Goal: Task Accomplishment & Management: Manage account settings

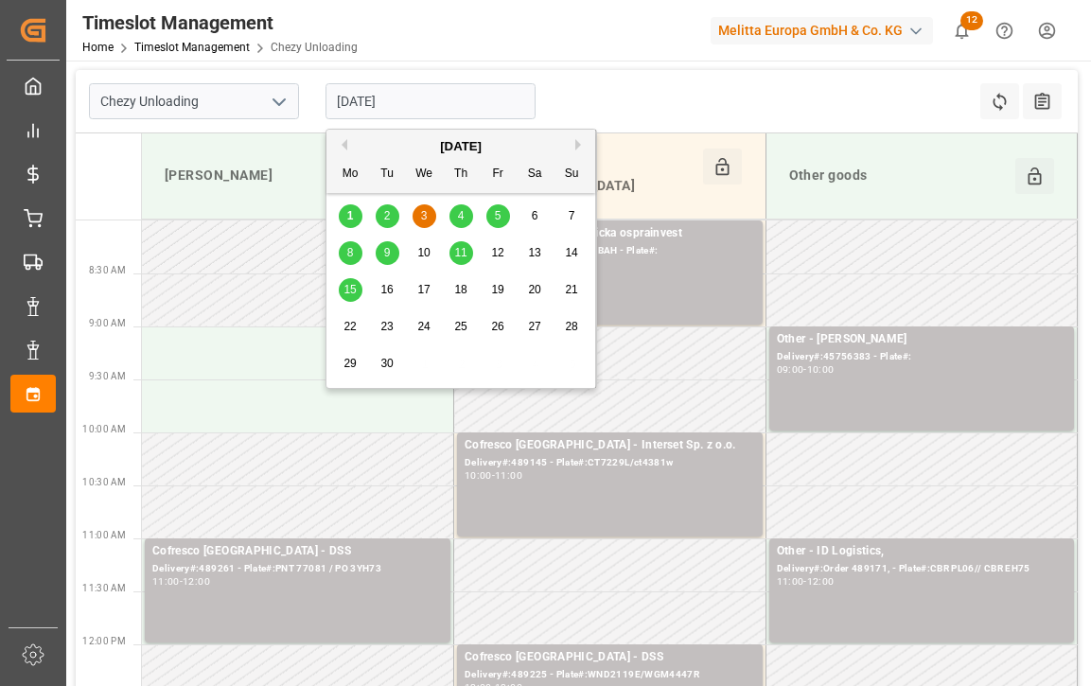
click at [423, 103] on input "[DATE]" at bounding box center [430, 101] width 210 height 36
click at [390, 220] on span "2" at bounding box center [387, 215] width 7 height 13
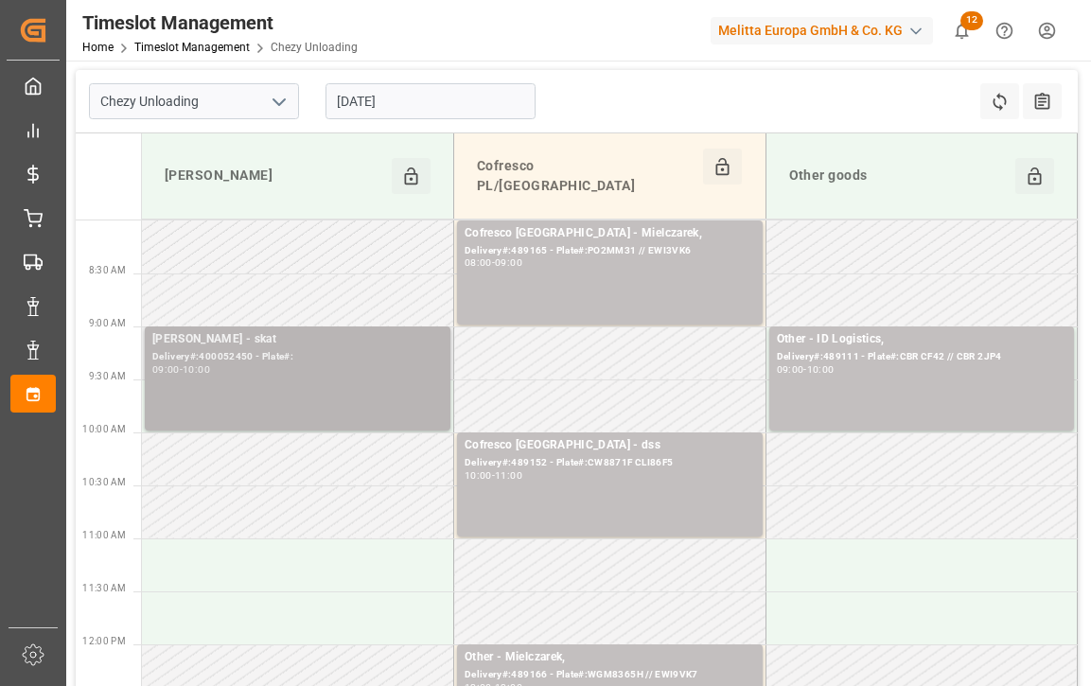
click at [284, 357] on div "[PERSON_NAME] - skat Delivery#:400052450 - Plate#: 09:00 - 10:00" at bounding box center [297, 378] width 290 height 96
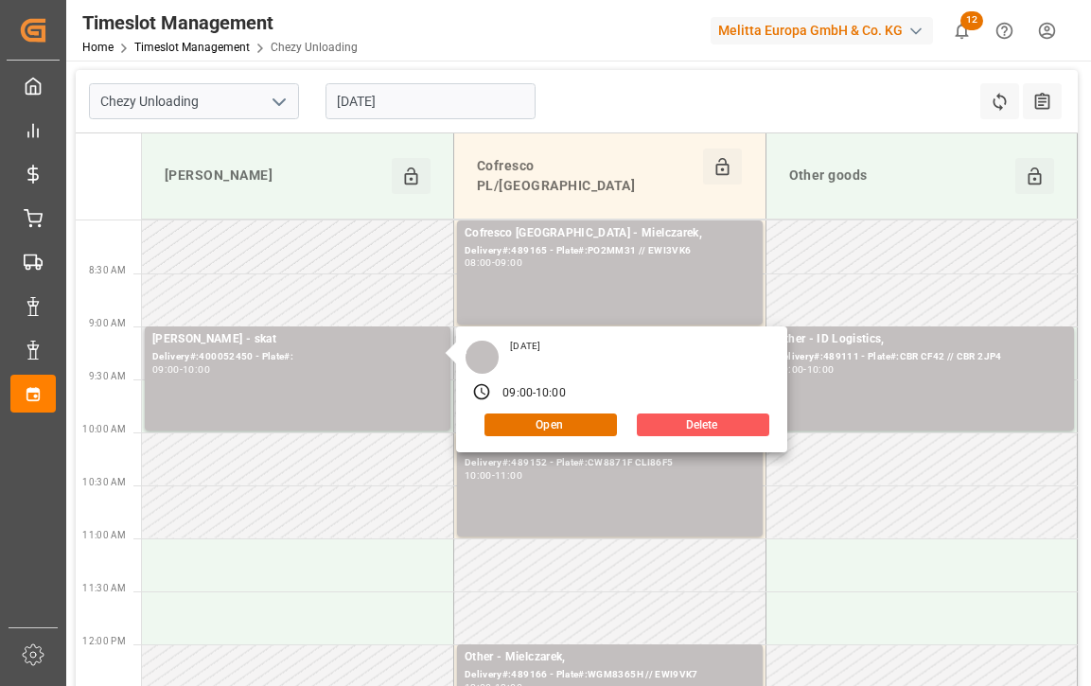
click at [699, 413] on button "Delete" at bounding box center [703, 424] width 132 height 23
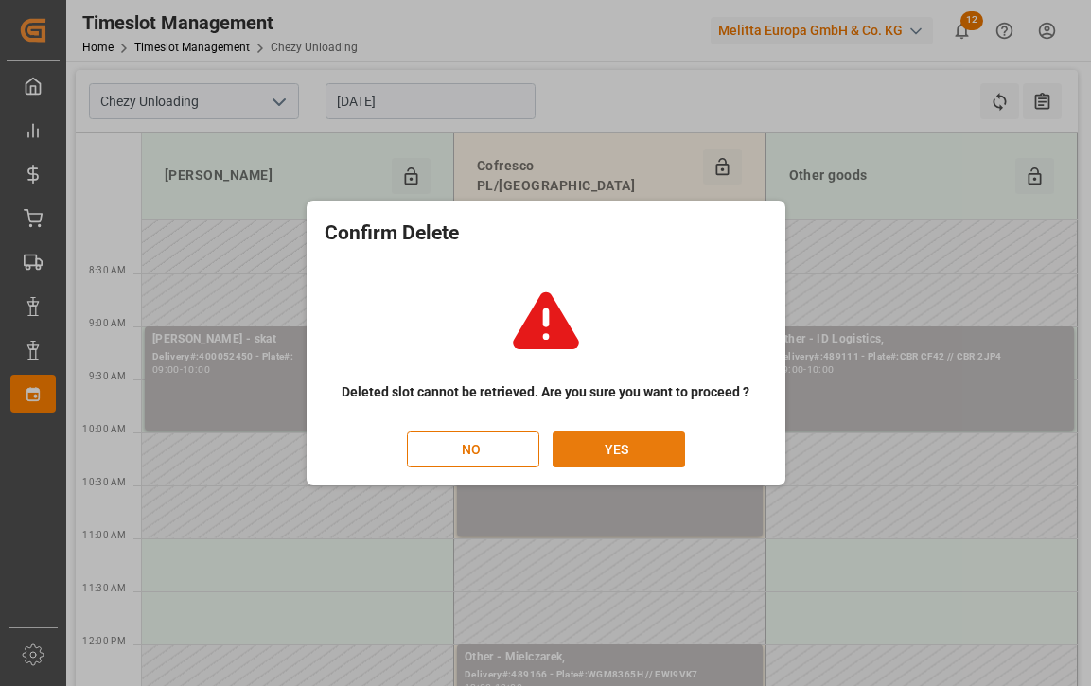
click at [607, 450] on button "YES" at bounding box center [618, 449] width 132 height 36
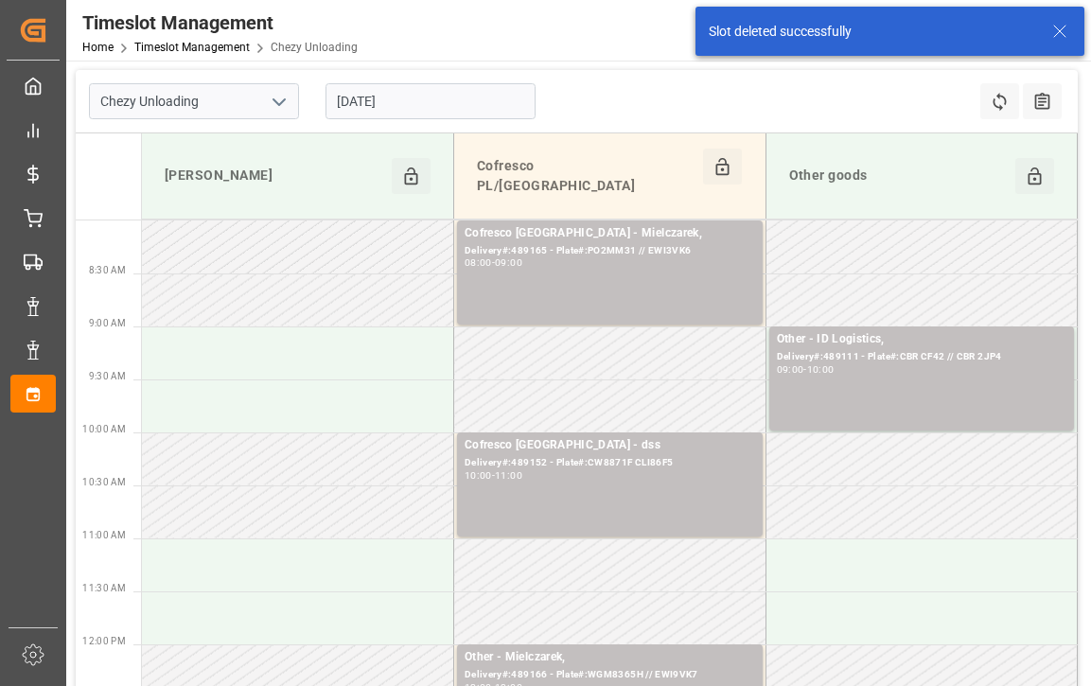
click at [450, 88] on input "[DATE]" at bounding box center [430, 101] width 210 height 36
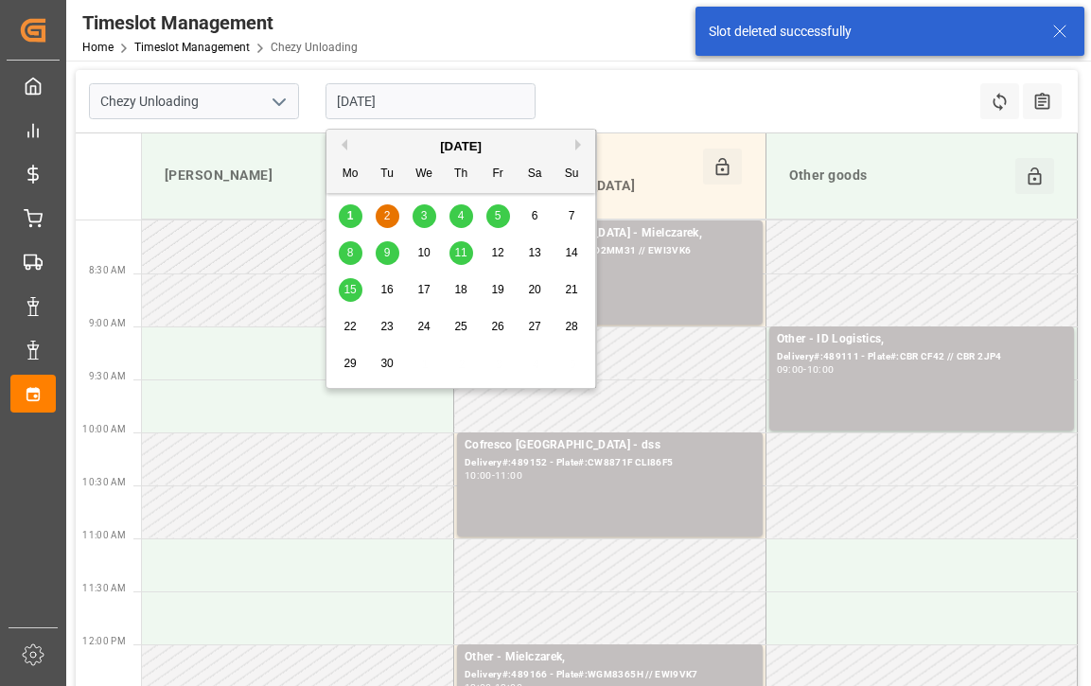
click at [425, 212] on span "3" at bounding box center [424, 215] width 7 height 13
type input "[DATE]"
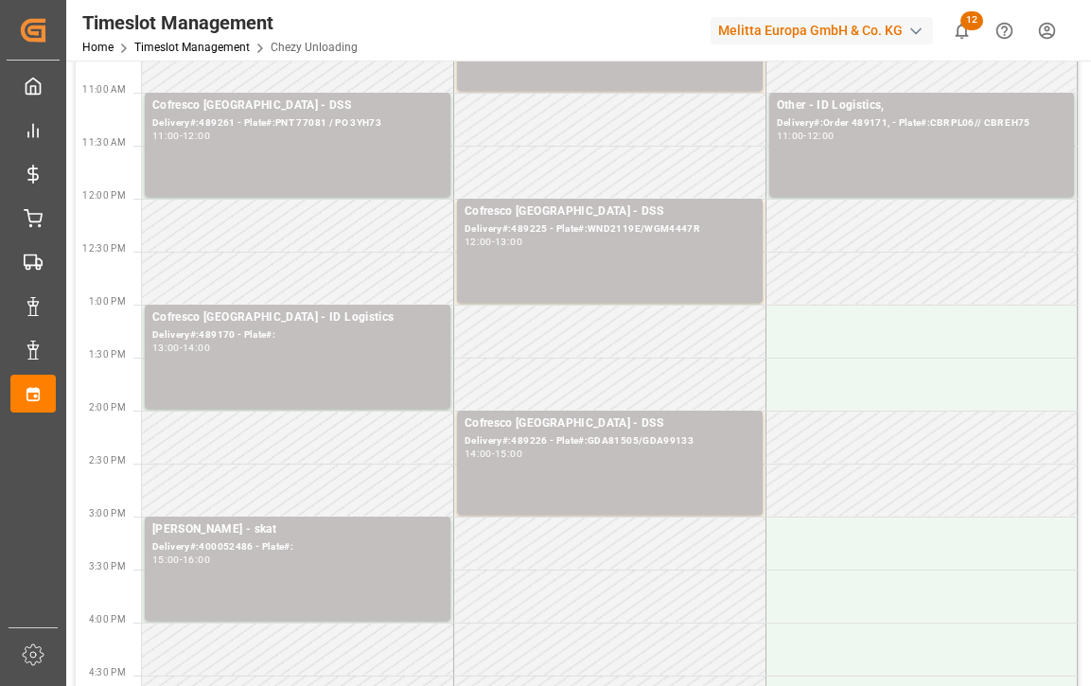
scroll to position [473, 0]
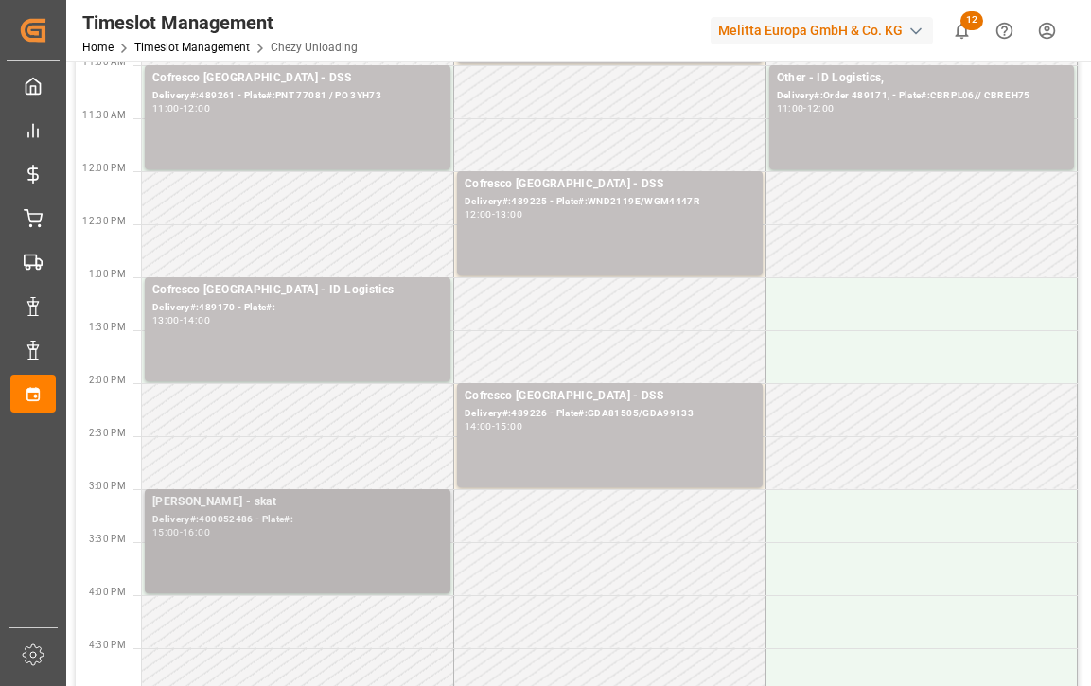
click at [320, 522] on div "[PERSON_NAME] - skat Delivery#:400052486 - Plate#: 15:00 - 16:00" at bounding box center [297, 541] width 290 height 96
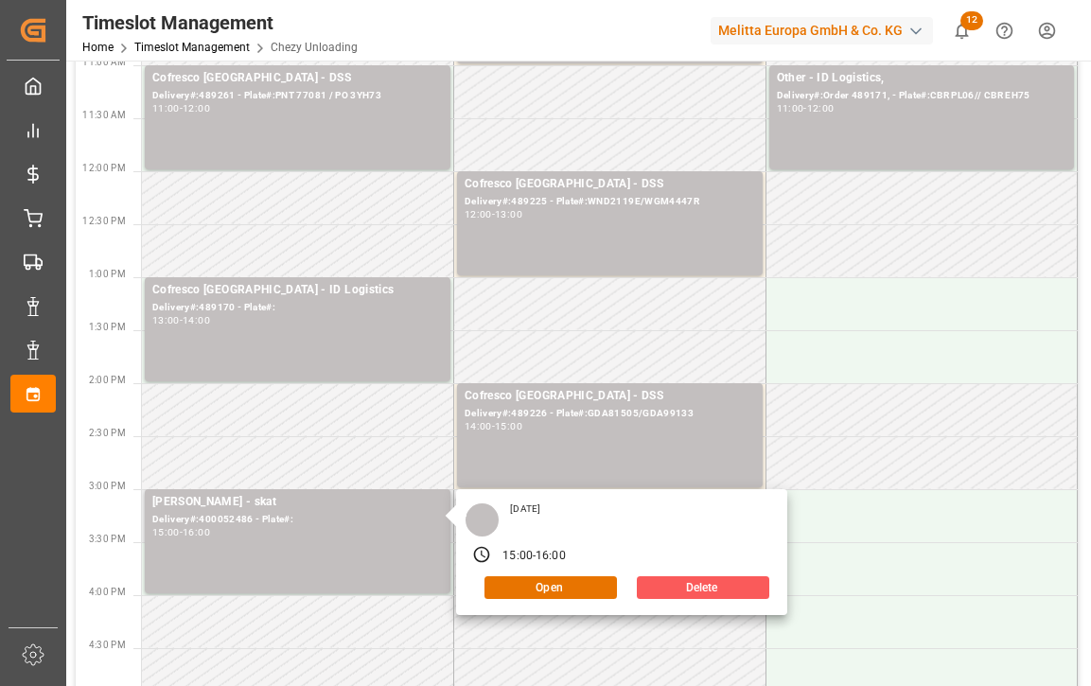
click at [653, 576] on button "Delete" at bounding box center [703, 587] width 132 height 23
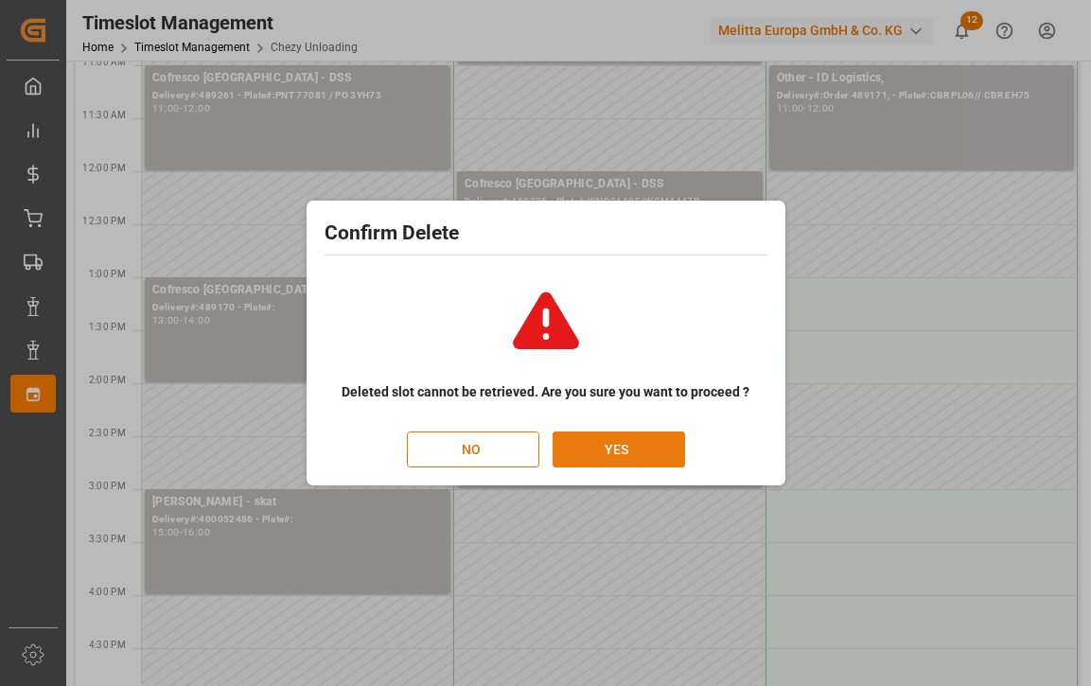
click at [634, 456] on button "YES" at bounding box center [618, 449] width 132 height 36
